Goal: Task Accomplishment & Management: Manage account settings

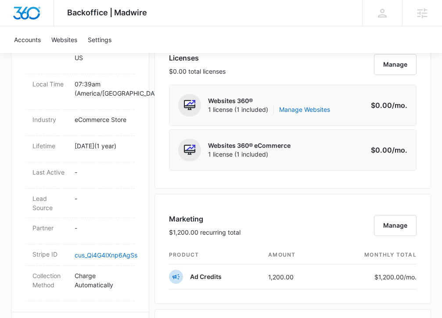
scroll to position [350, 0]
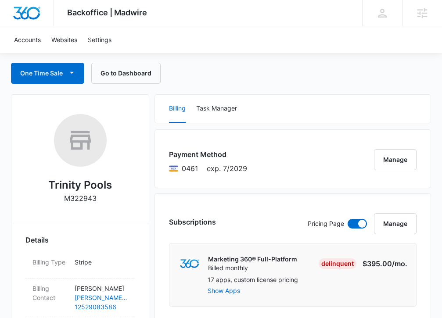
scroll to position [218, 0]
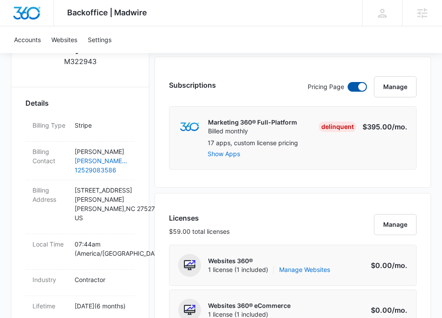
click at [360, 87] on span at bounding box center [362, 87] width 8 height 8
click at [347, 82] on input "checkbox" at bounding box center [347, 82] width 0 height 0
click at [351, 89] on span at bounding box center [352, 87] width 8 height 8
click at [347, 82] on input "checkbox" at bounding box center [347, 82] width 0 height 0
checkbox input "true"
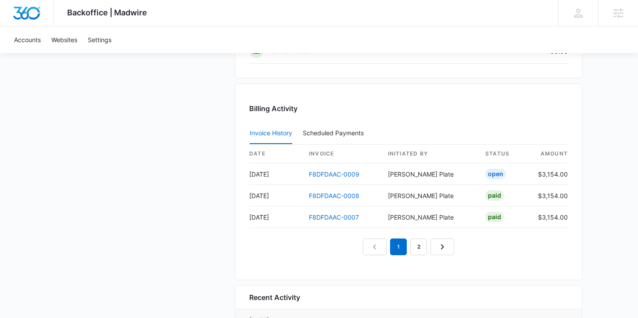
scroll to position [863, 0]
